Goal: Find specific page/section: Find specific page/section

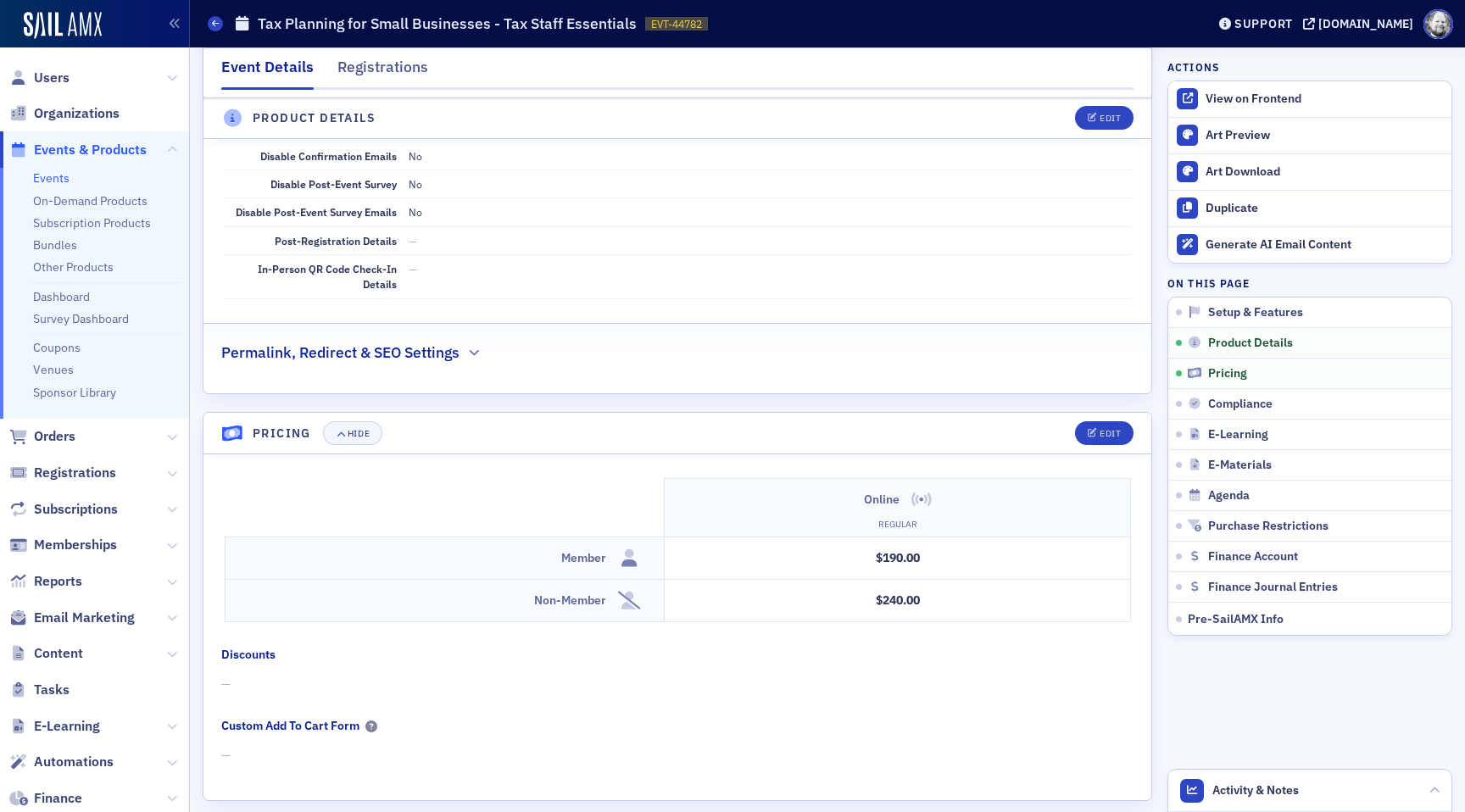
scroll to position [1479, 0]
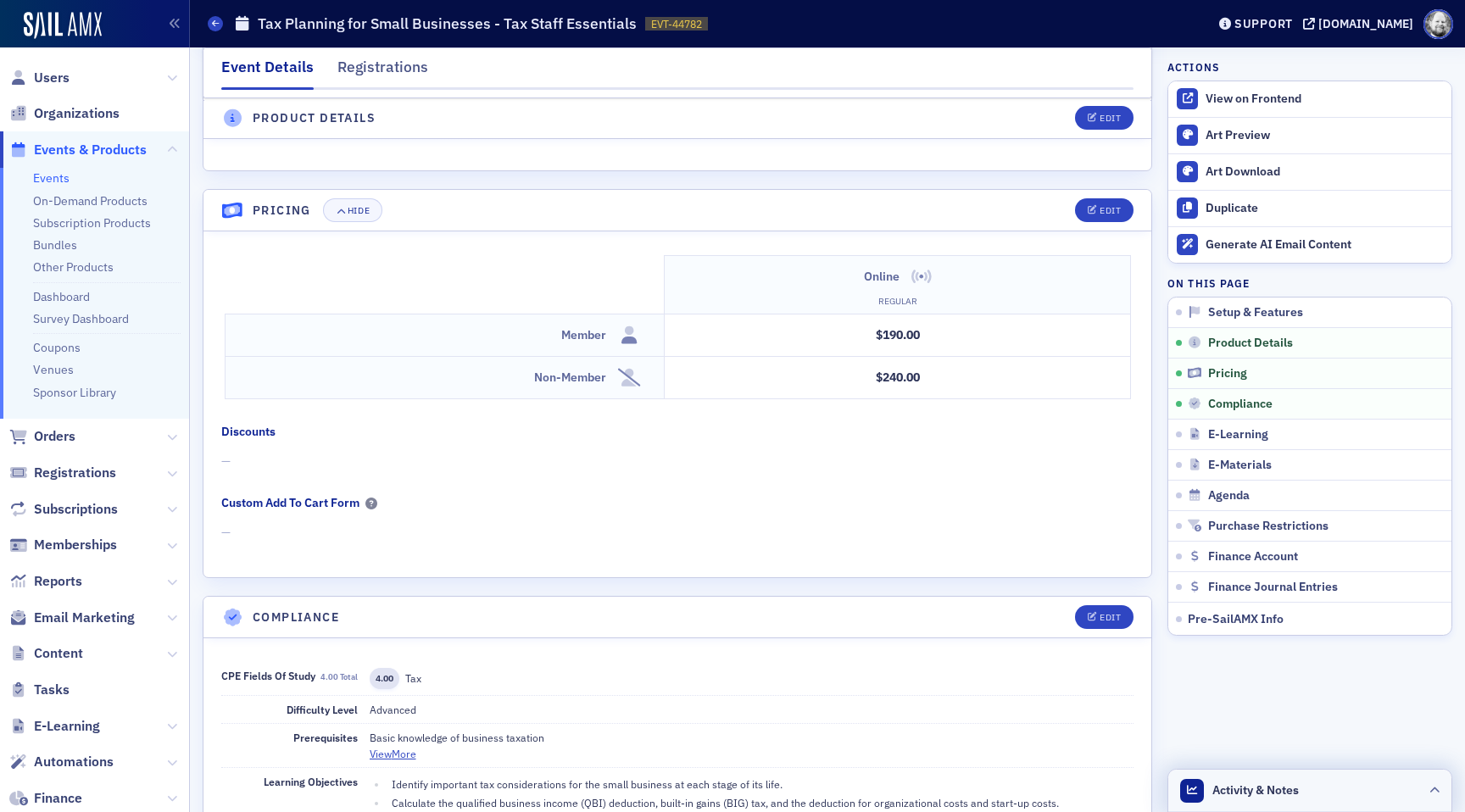
click at [1311, 802] on header "Activity & Notes" at bounding box center [1309, 790] width 283 height 42
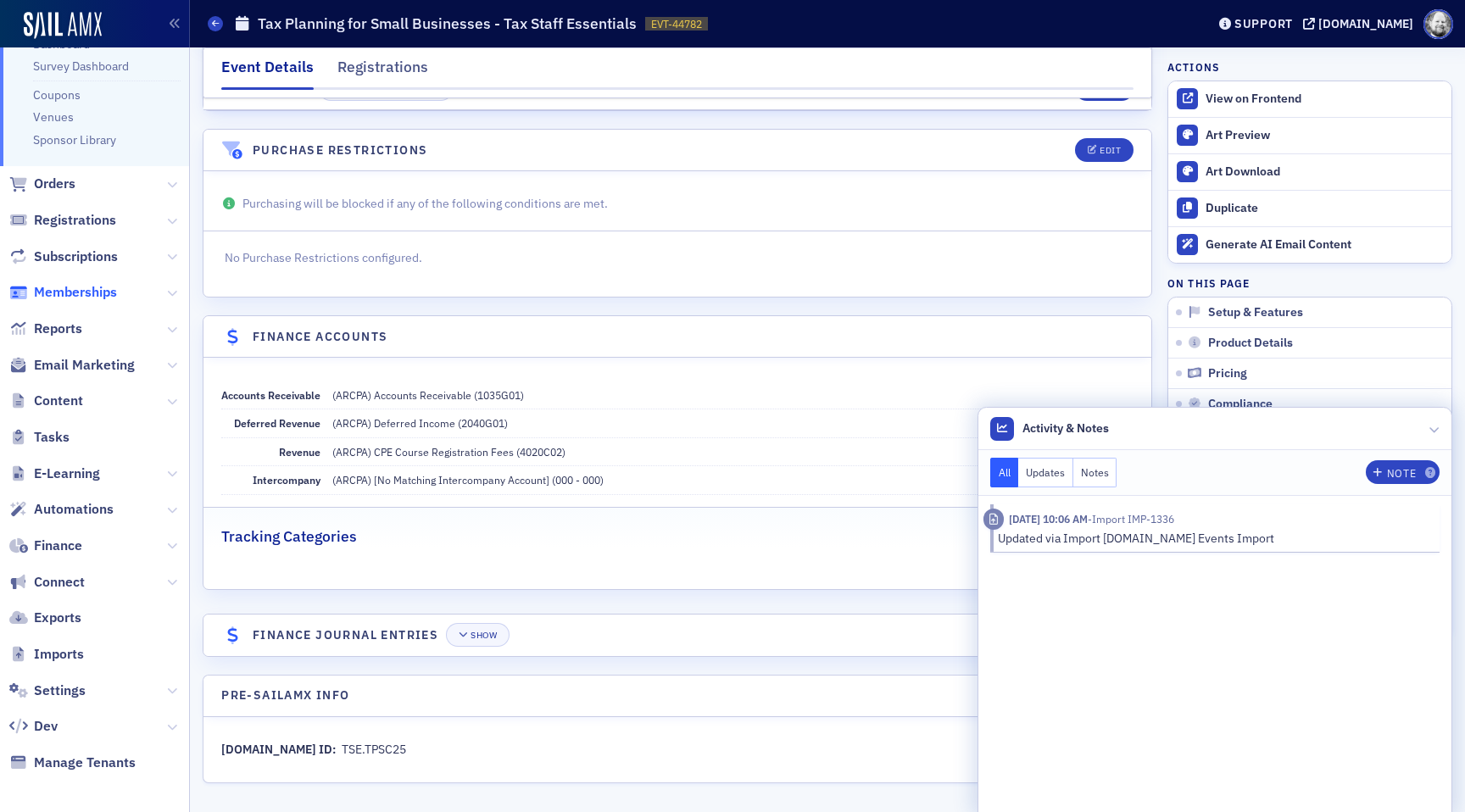
scroll to position [257, 0]
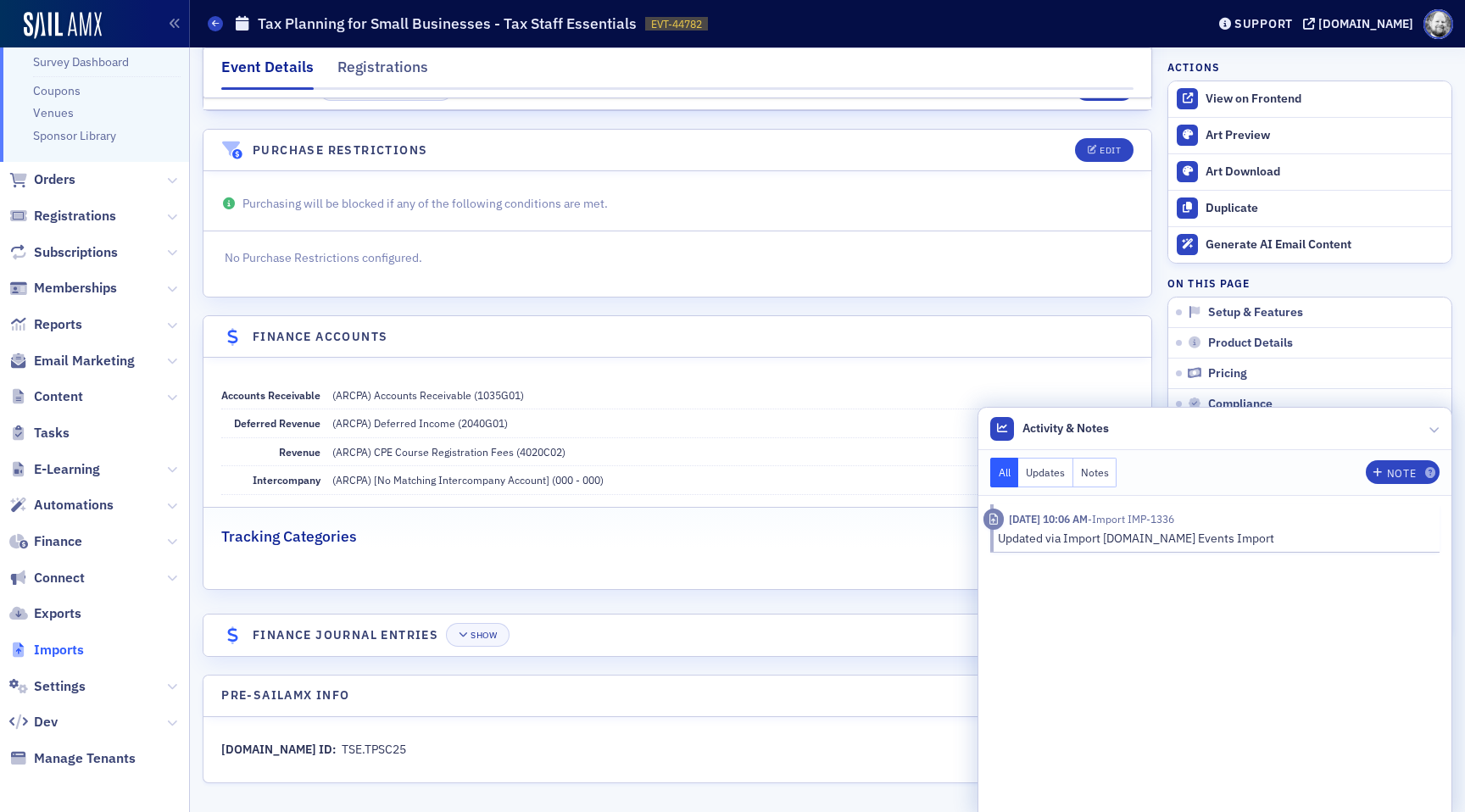
click at [68, 648] on span "Imports" at bounding box center [58, 650] width 50 height 19
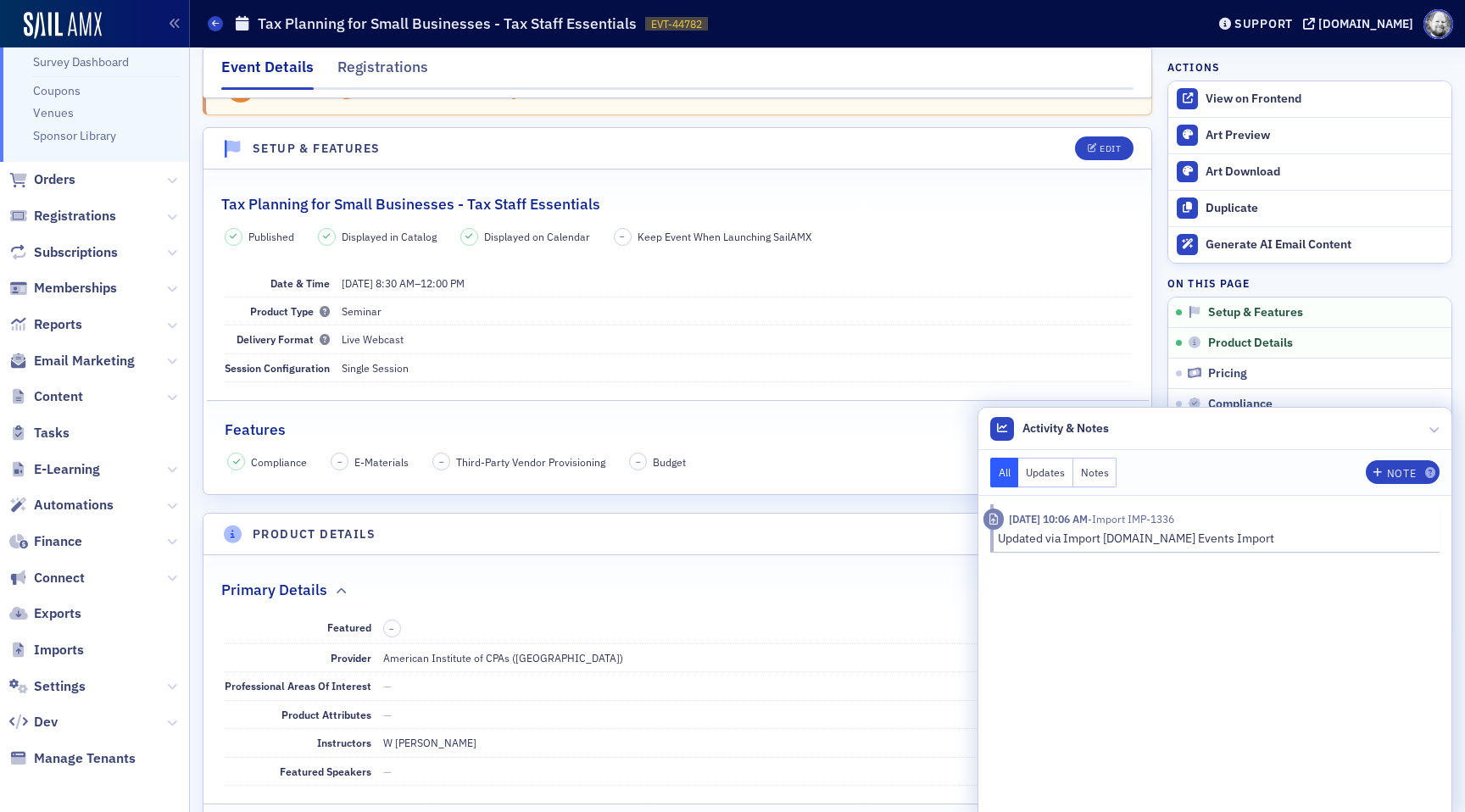
scroll to position [0, 0]
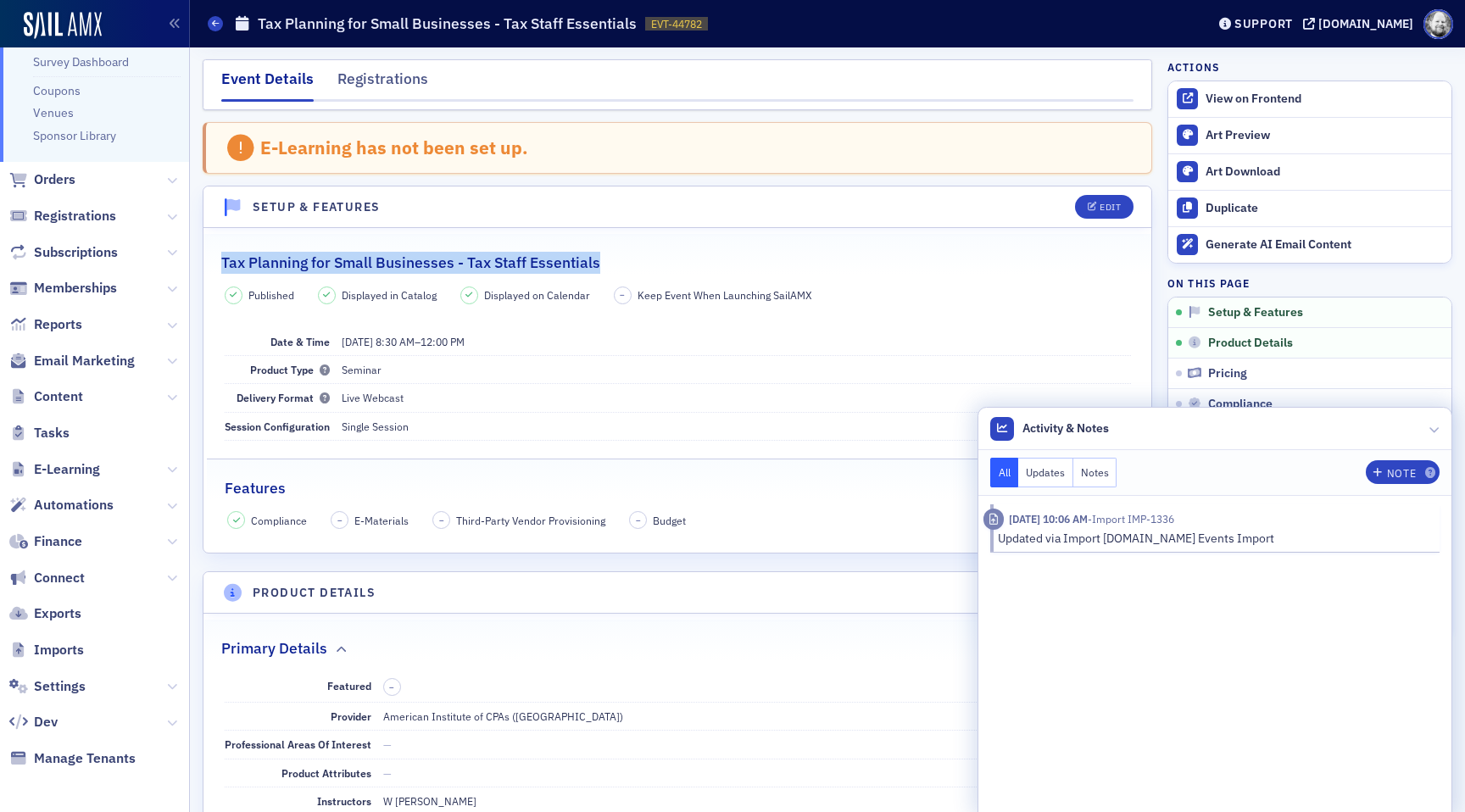
drag, startPoint x: 219, startPoint y: 257, endPoint x: 597, endPoint y: 261, distance: 378.0
click at [597, 261] on legend "Tax Planning for Small Businesses - Tax Staff Essentials" at bounding box center [678, 254] width 948 height 40
copy h2 "Tax Planning for Small Businesses - Tax Staff Essentials"
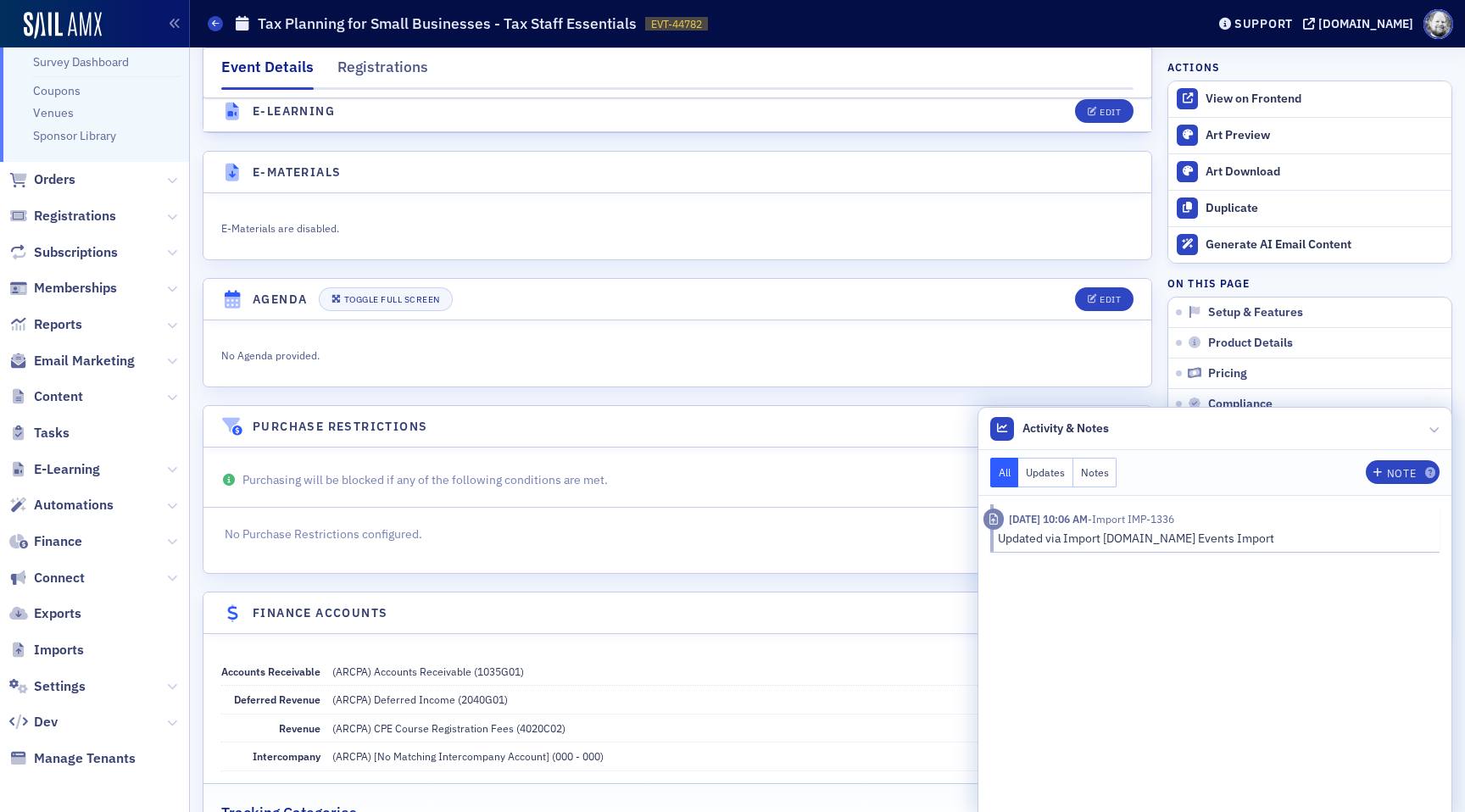
scroll to position [2809, 0]
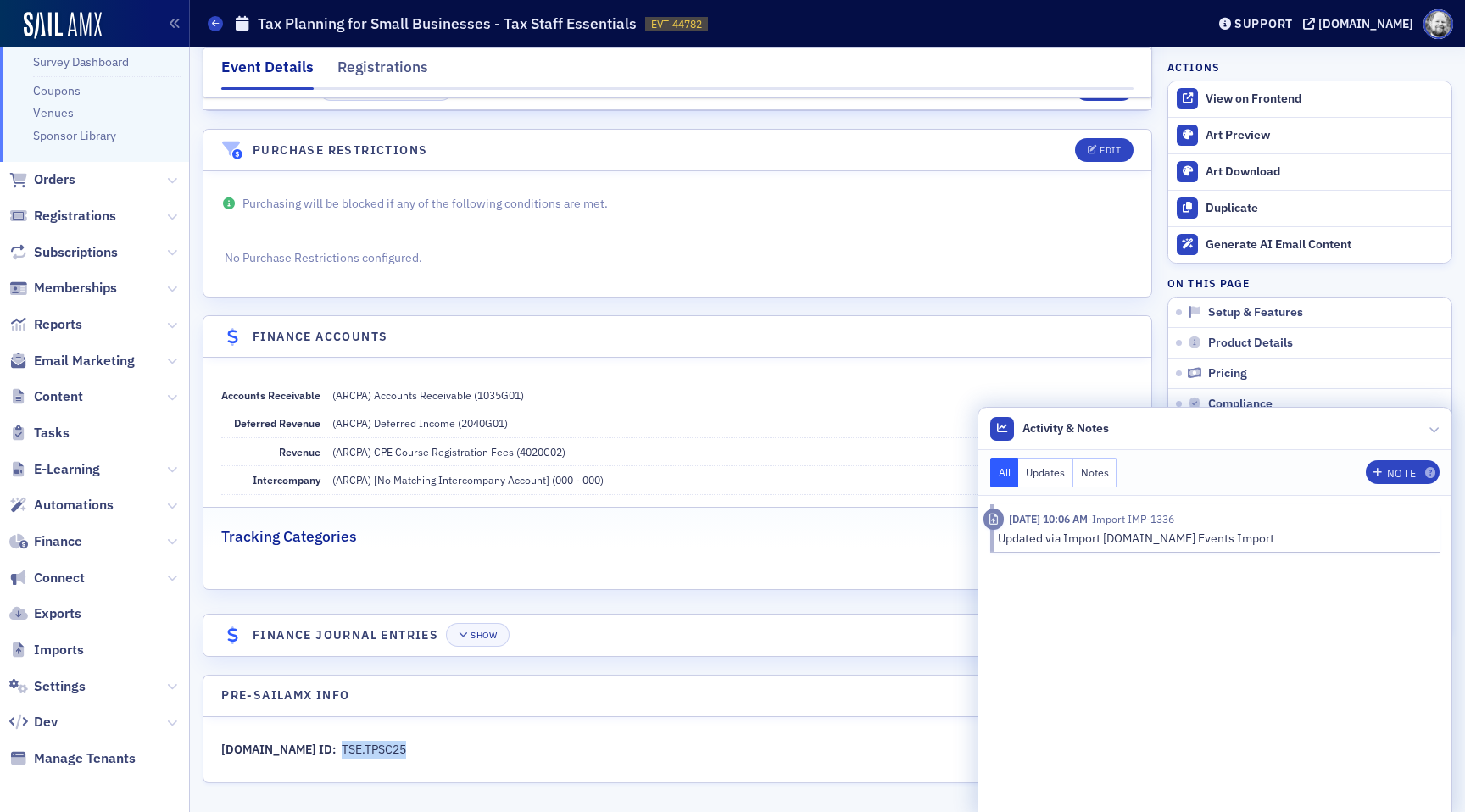
drag, startPoint x: 291, startPoint y: 741, endPoint x: 401, endPoint y: 742, distance: 110.0
click at [402, 741] on div "AM.Net ID: TSE.TPSC25" at bounding box center [677, 749] width 912 height 18
copy div "TSE.TPSC25"
click at [1430, 433] on icon at bounding box center [1435, 429] width 10 height 10
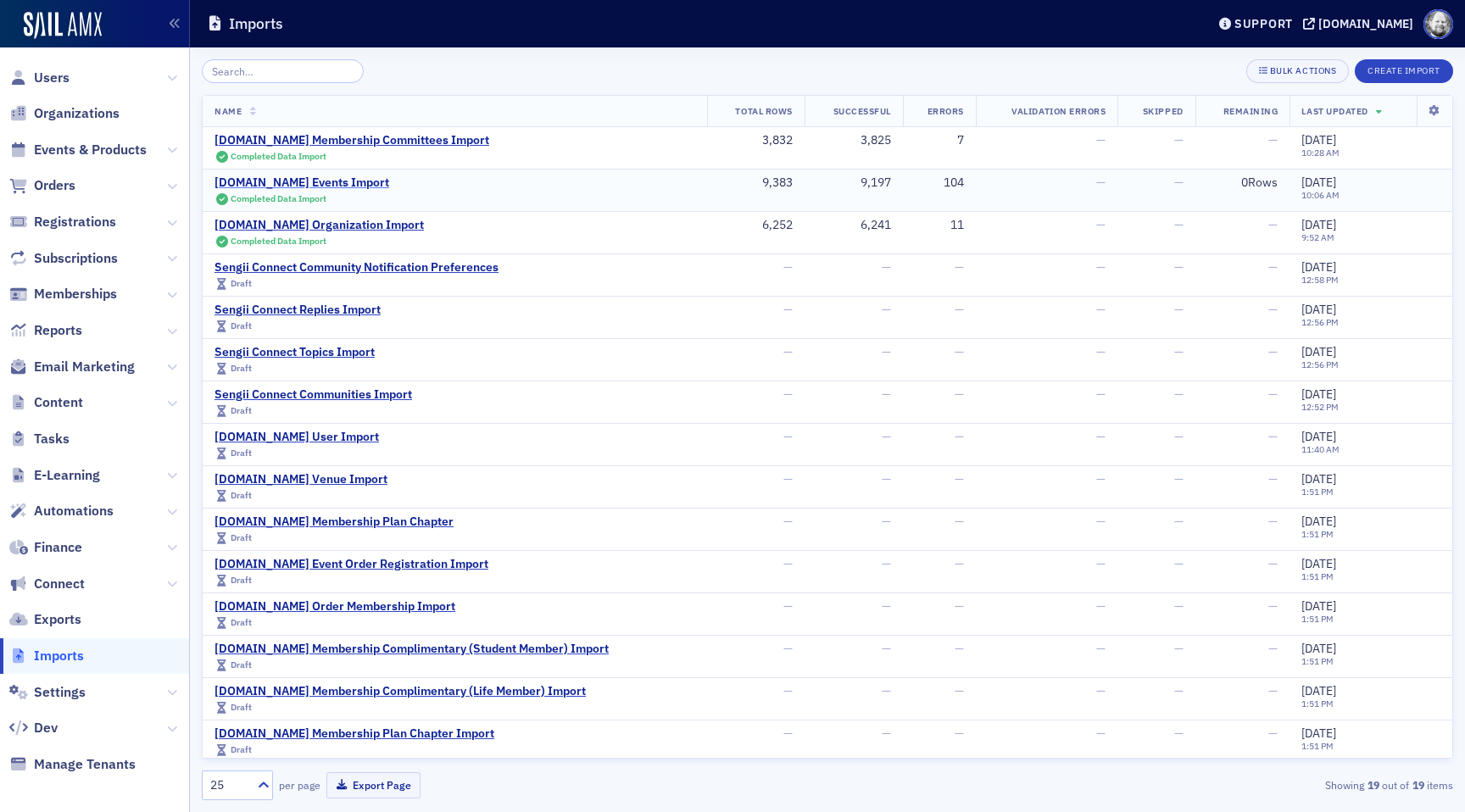
click at [280, 184] on div "AM.Net Events Import" at bounding box center [301, 183] width 175 height 15
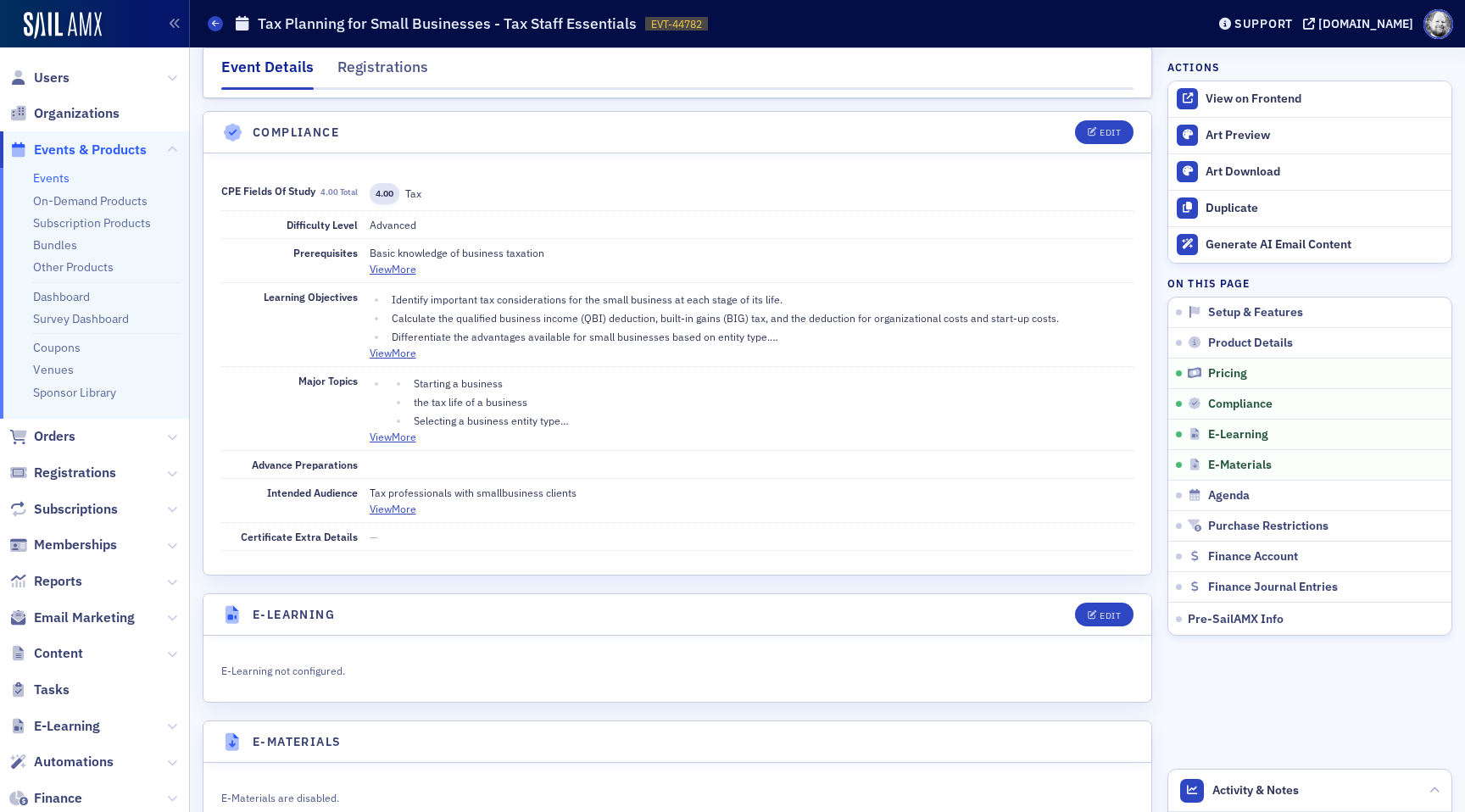
scroll to position [1965, 0]
